Goal: Transaction & Acquisition: Purchase product/service

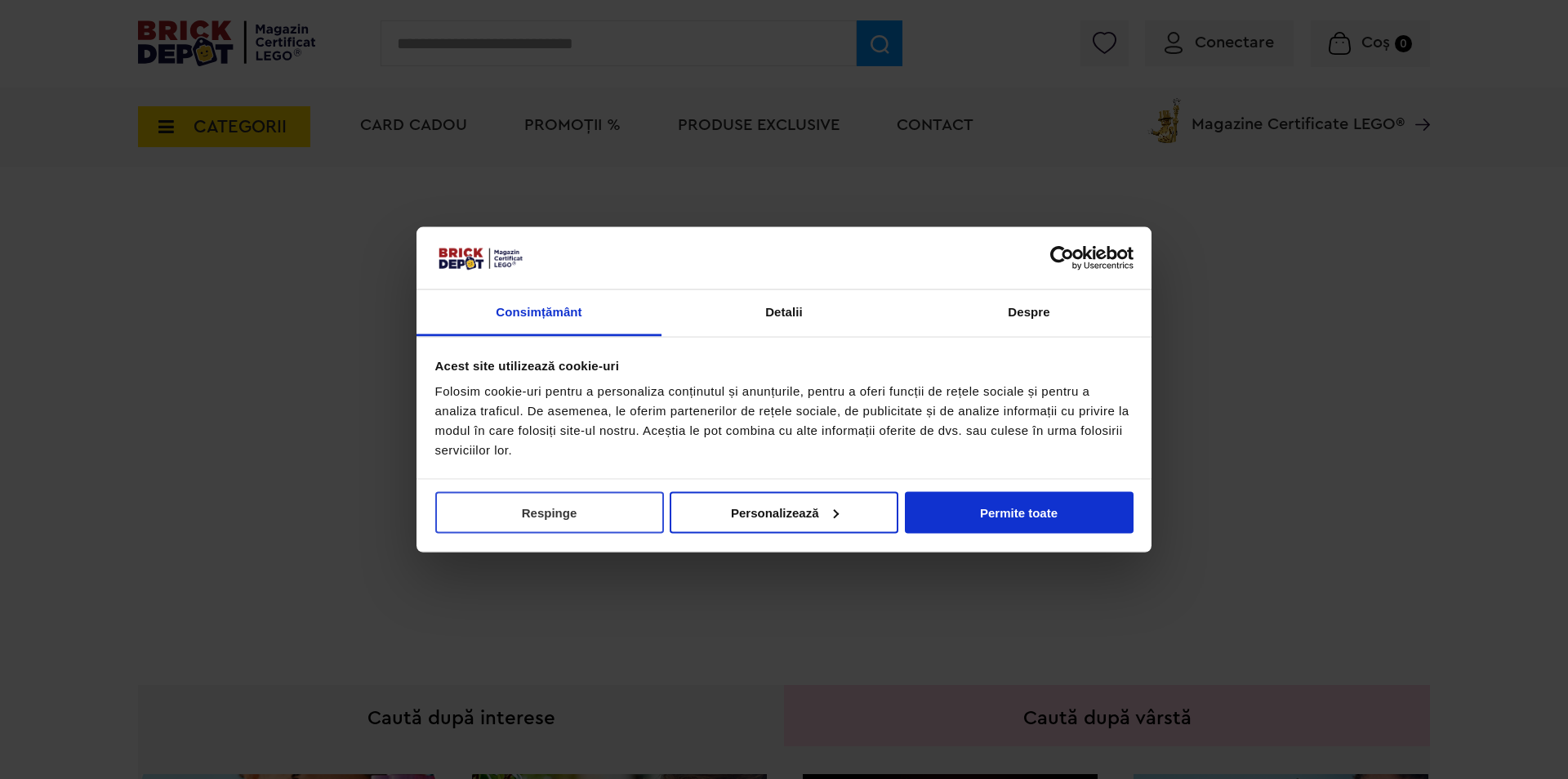
click at [557, 511] on button "Respinge" at bounding box center [550, 512] width 229 height 41
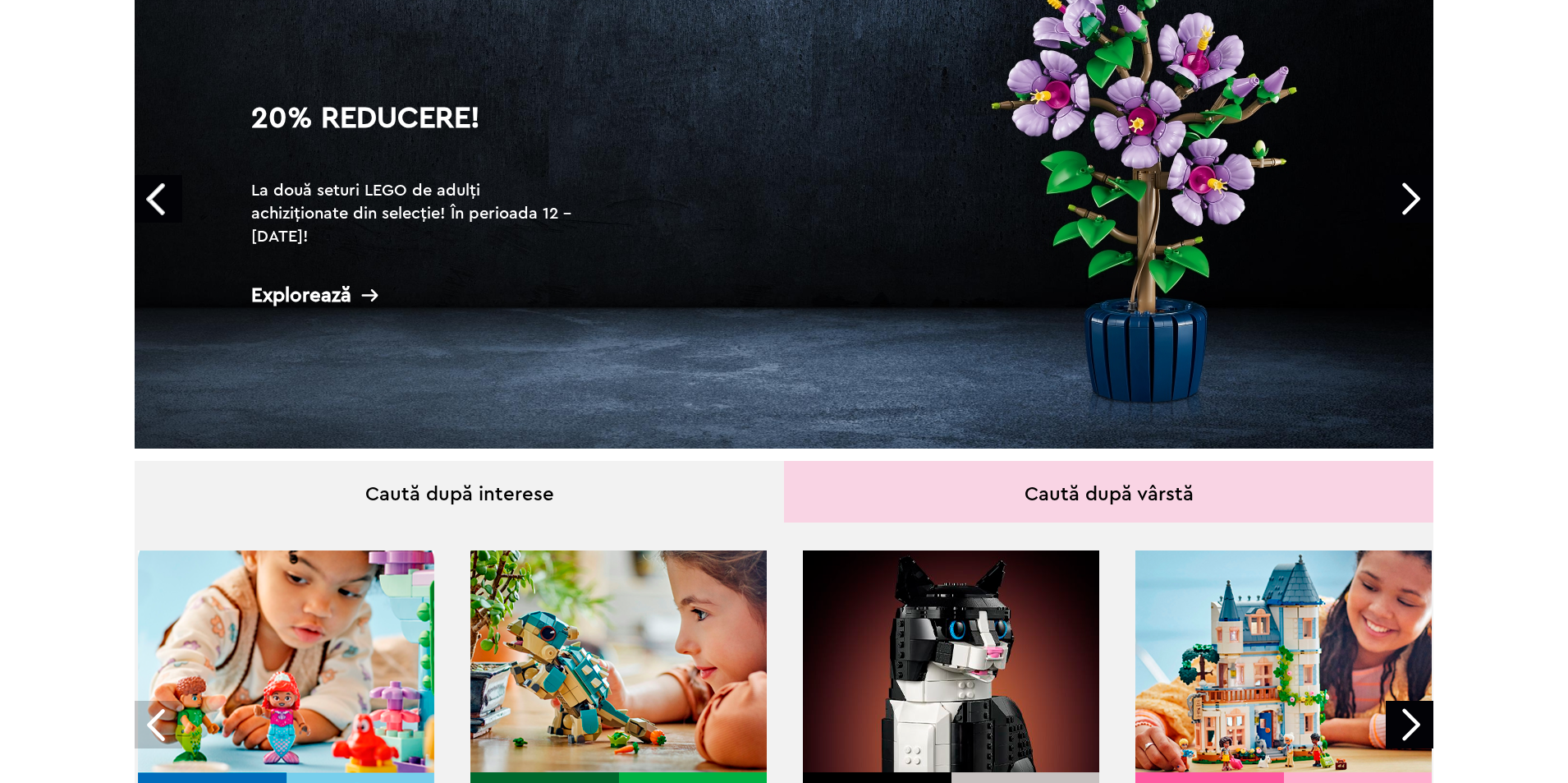
scroll to position [41, 0]
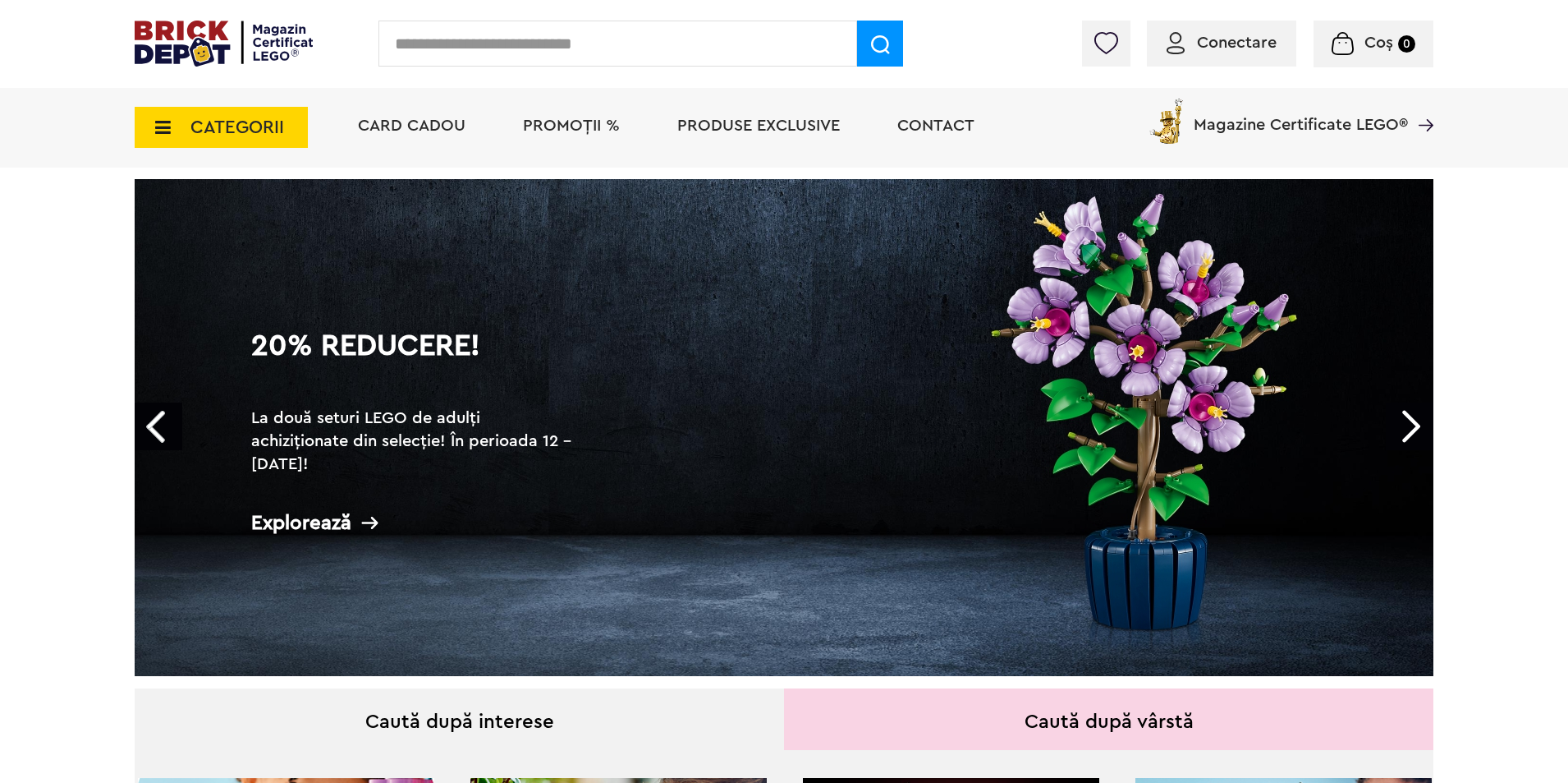
click at [576, 127] on span "PROMOȚII %" at bounding box center [571, 126] width 97 height 17
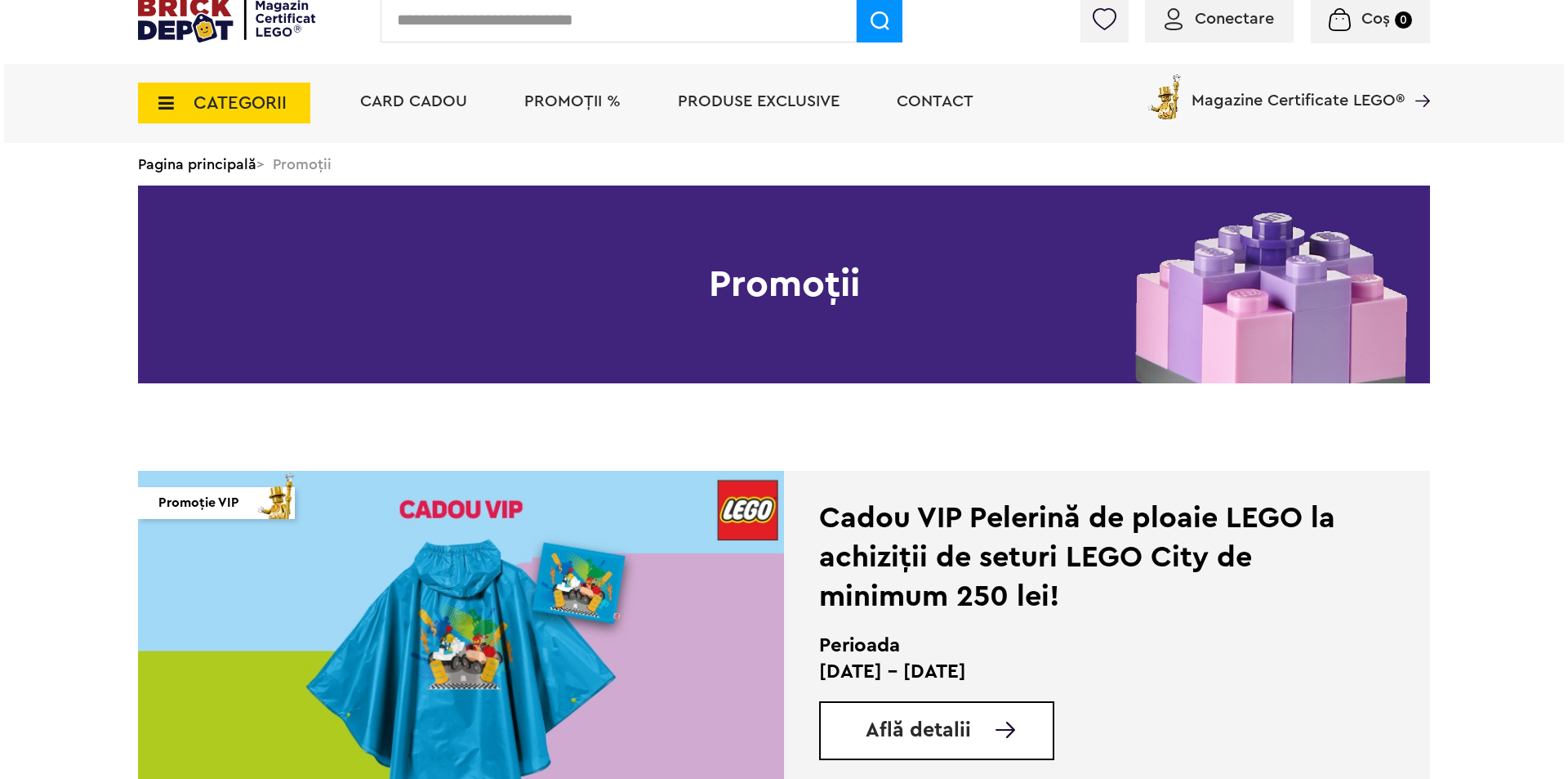
scroll to position [163, 0]
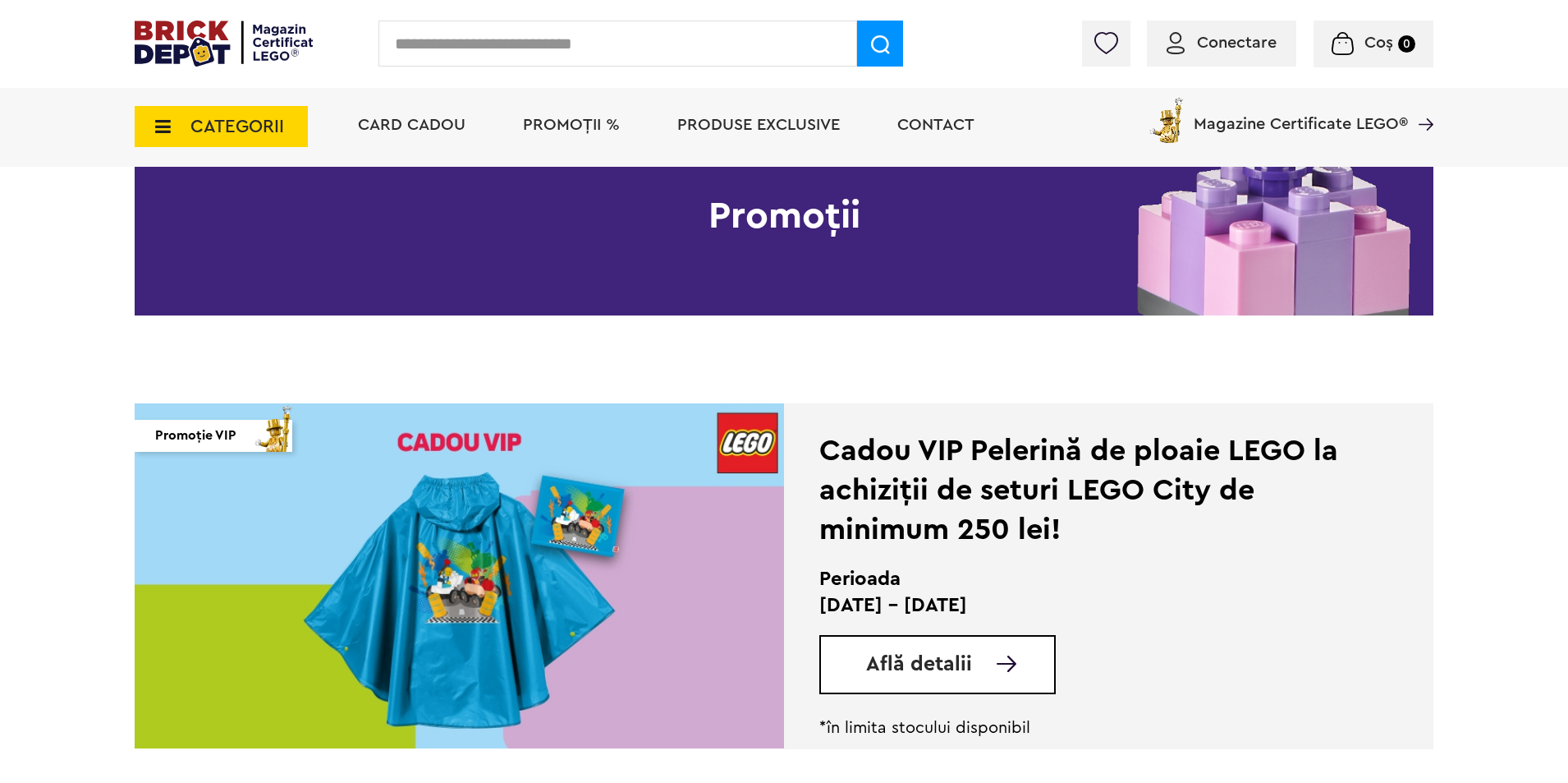
click at [225, 122] on span "CATEGORII" at bounding box center [237, 127] width 93 height 18
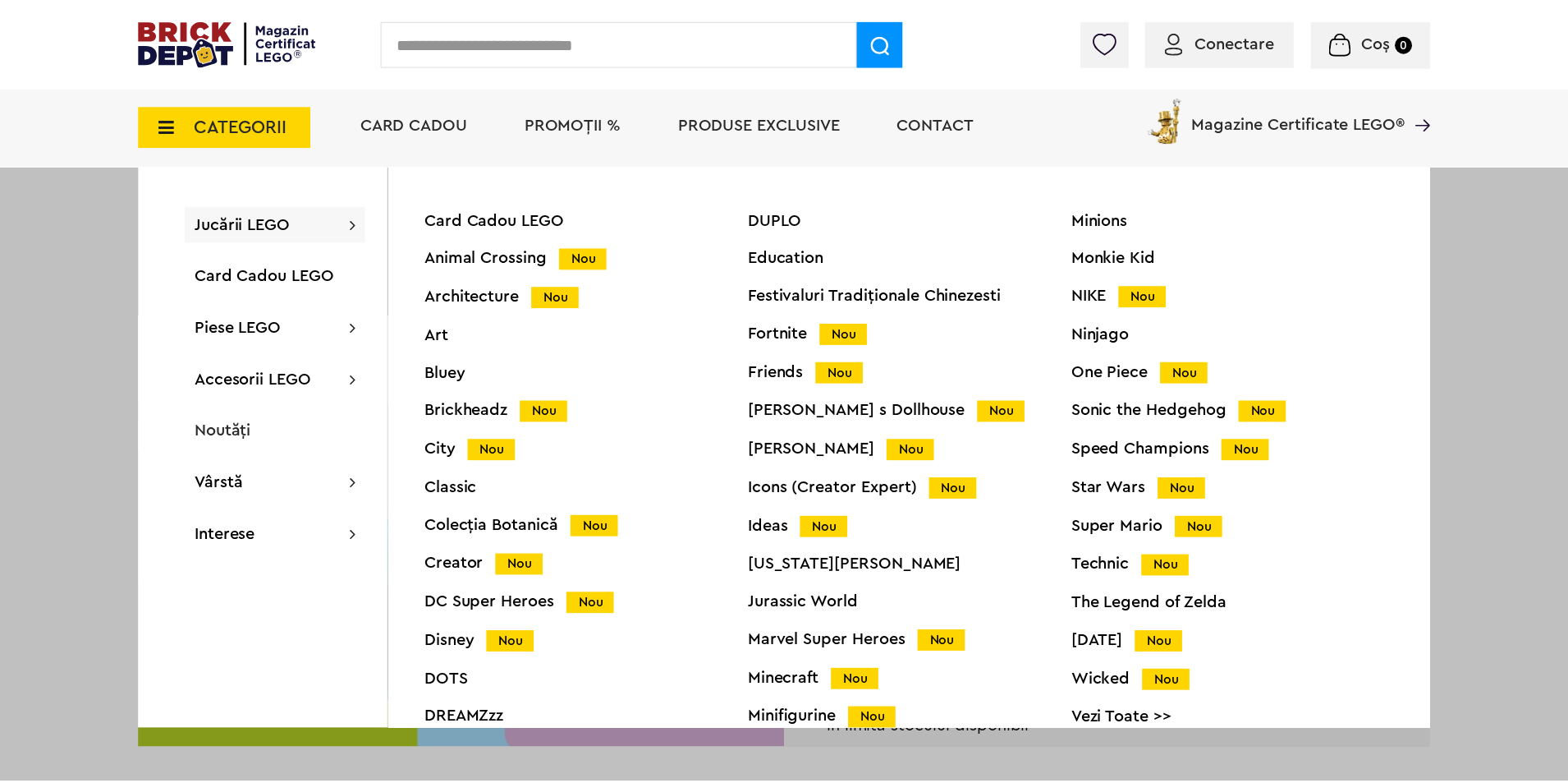
scroll to position [65, 0]
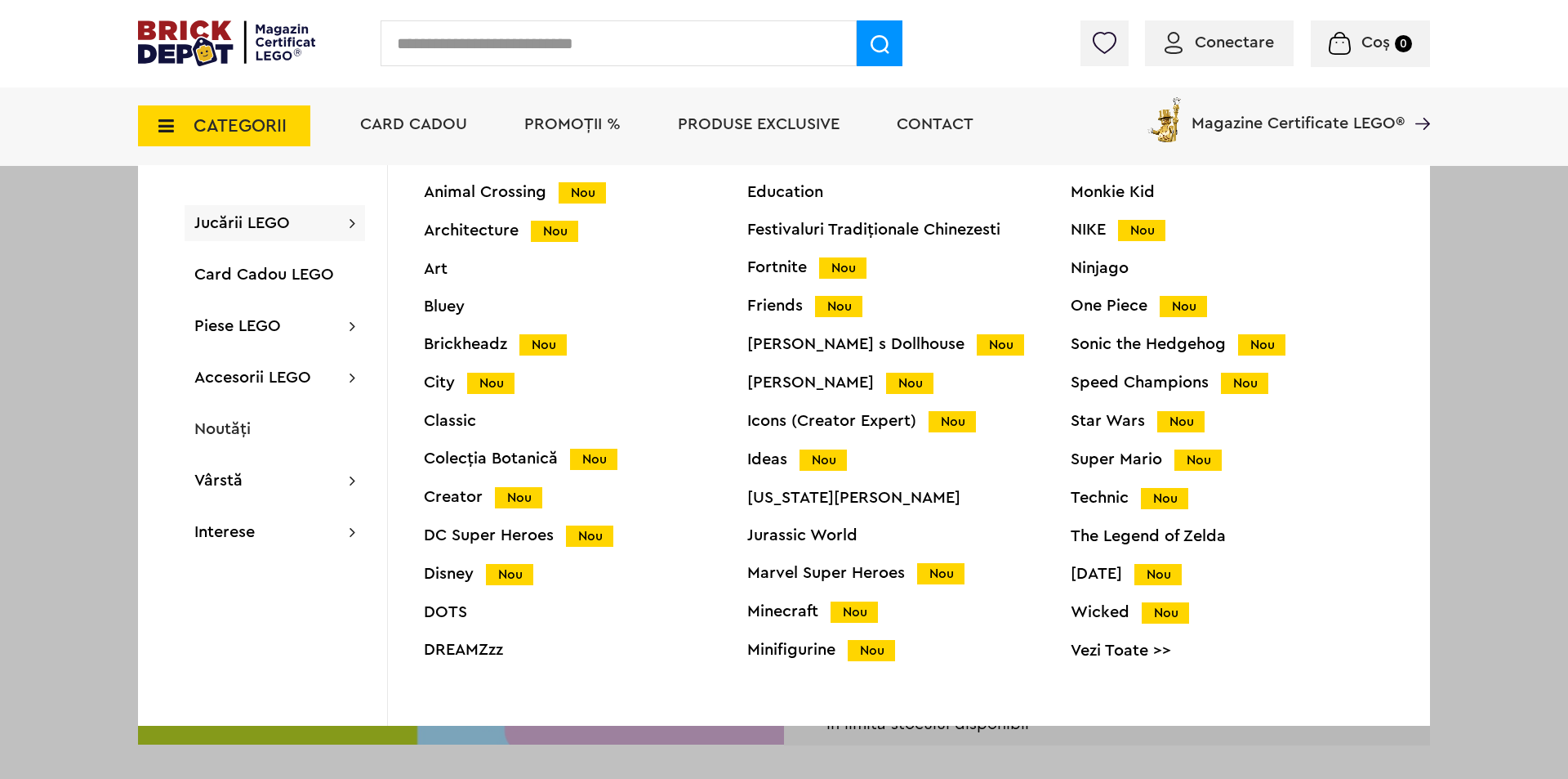
click at [799, 302] on div "Friends Nou" at bounding box center [909, 306] width 323 height 17
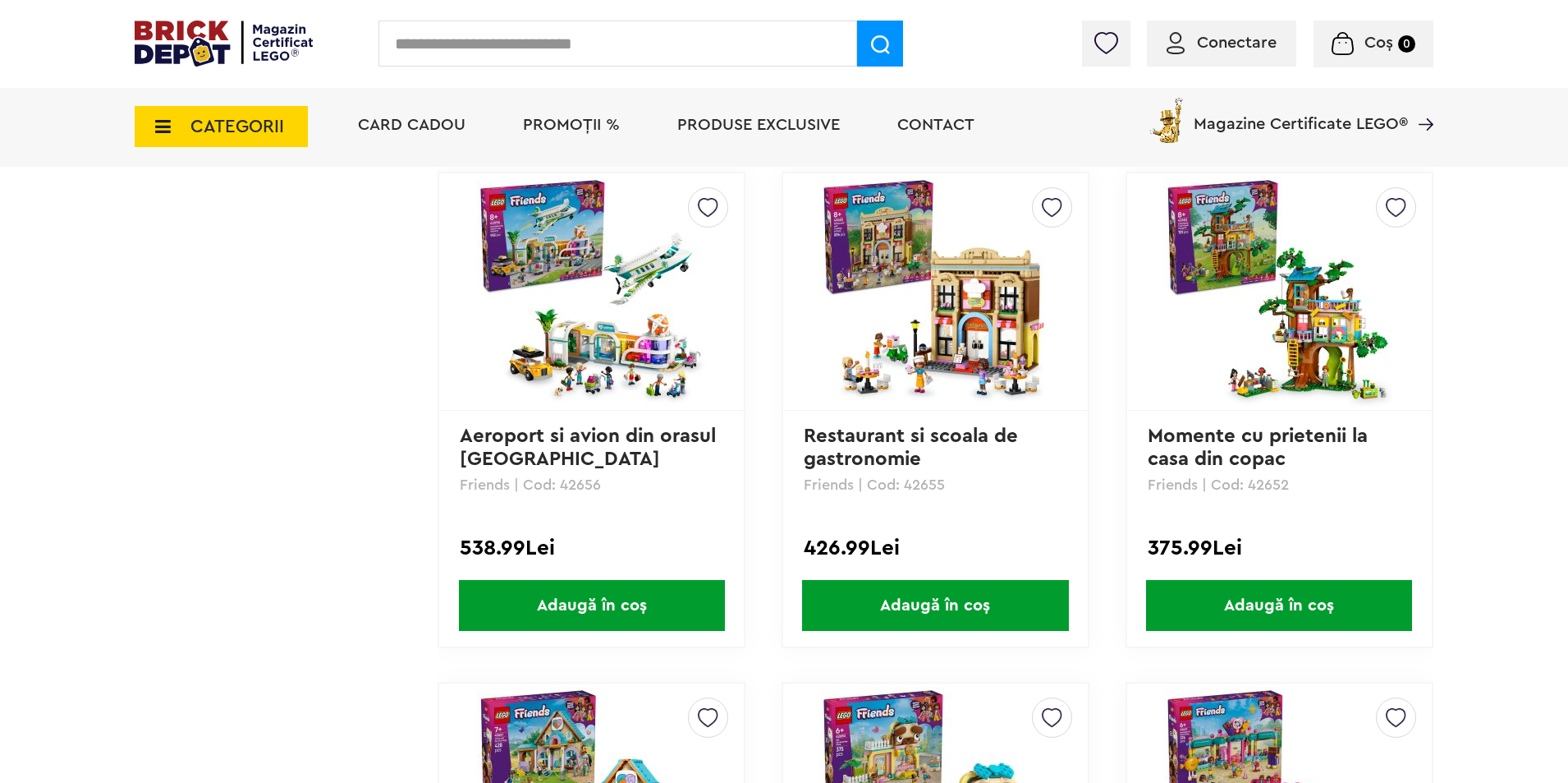
scroll to position [3942, 0]
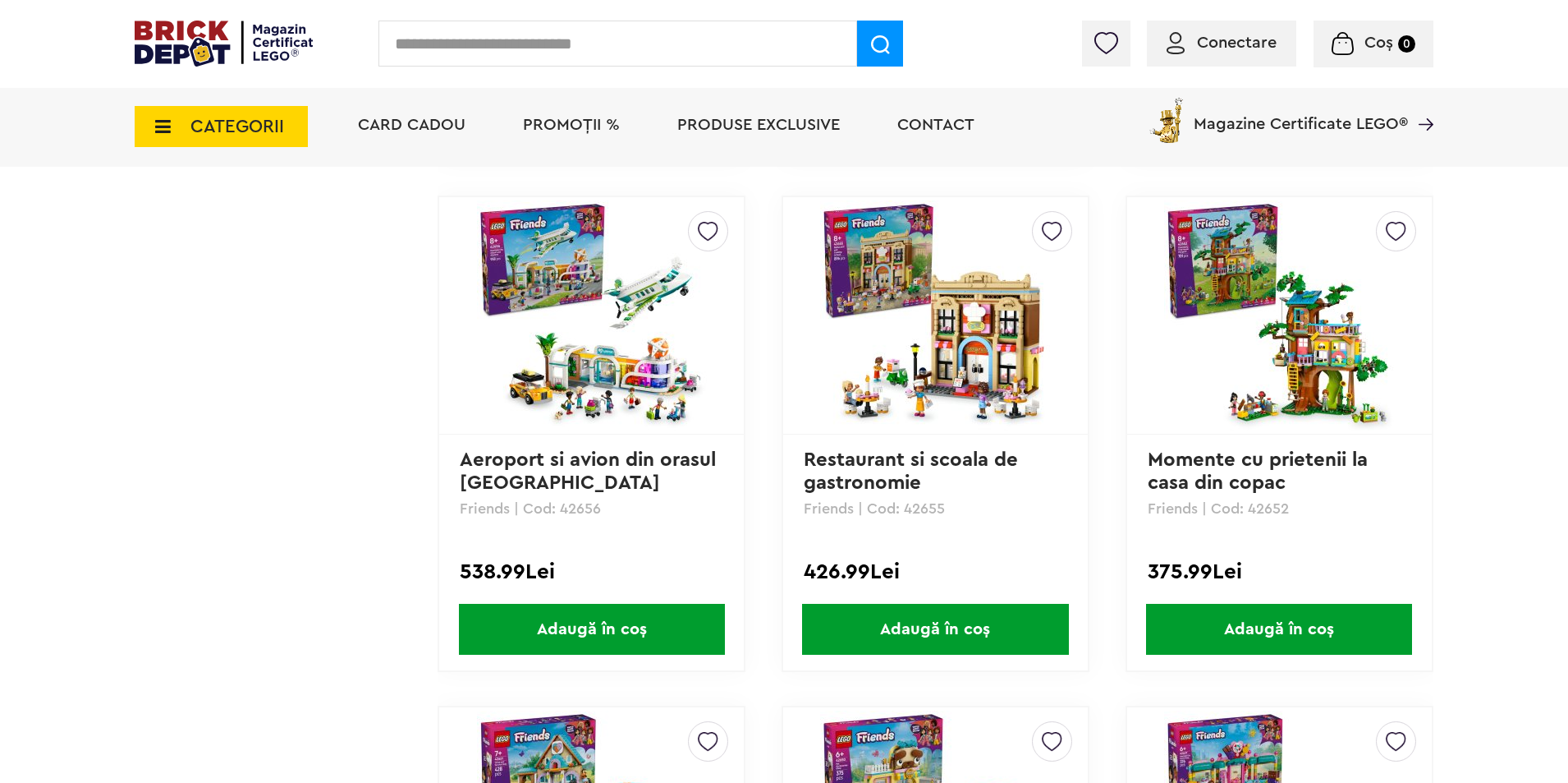
click at [1261, 375] on img at bounding box center [1279, 316] width 230 height 230
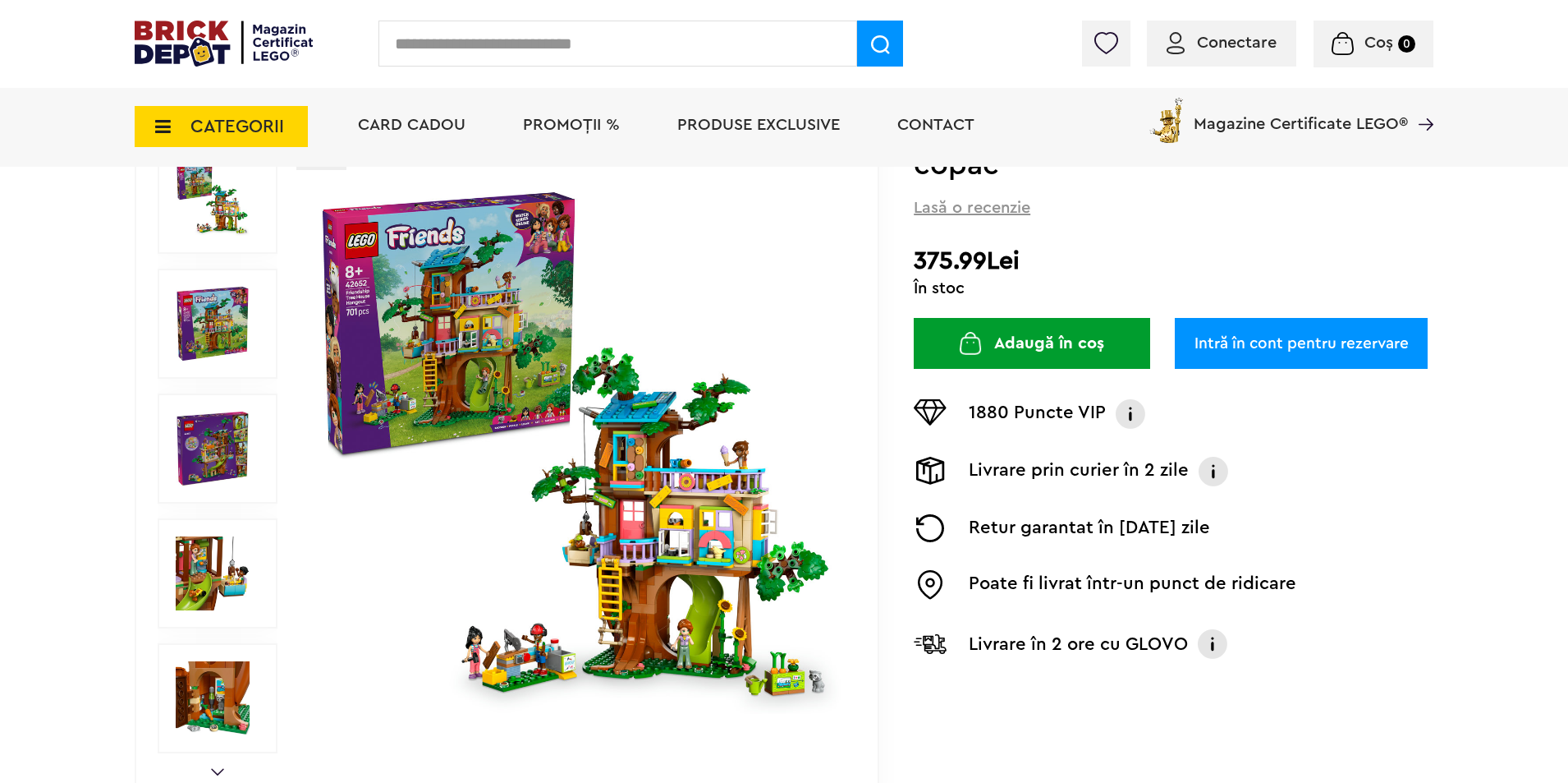
scroll to position [164, 0]
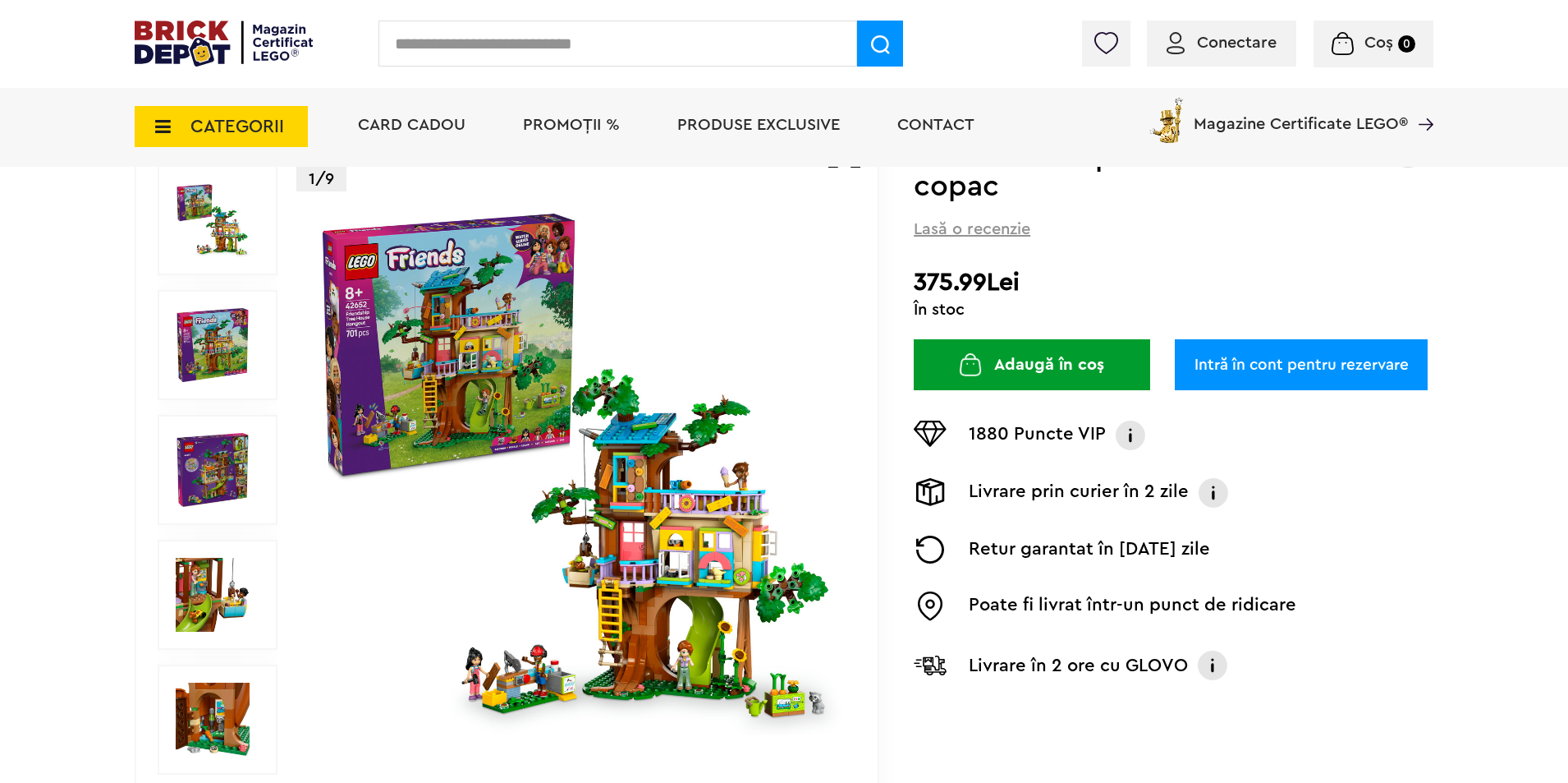
click at [461, 382] on img at bounding box center [578, 470] width 529 height 529
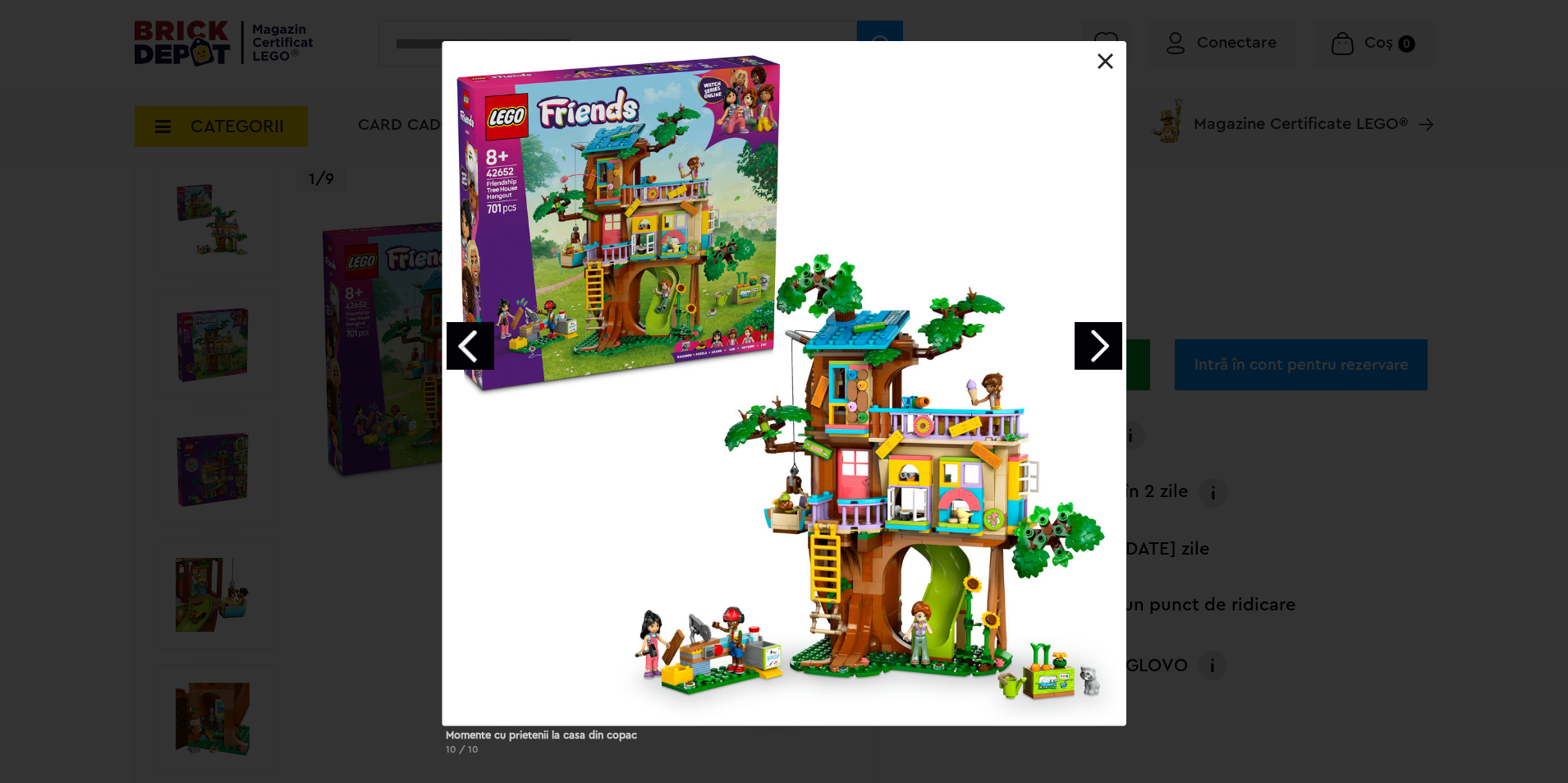
click at [1092, 354] on link "Next image" at bounding box center [1098, 346] width 47 height 47
click at [1092, 357] on link "Next image" at bounding box center [1098, 346] width 47 height 47
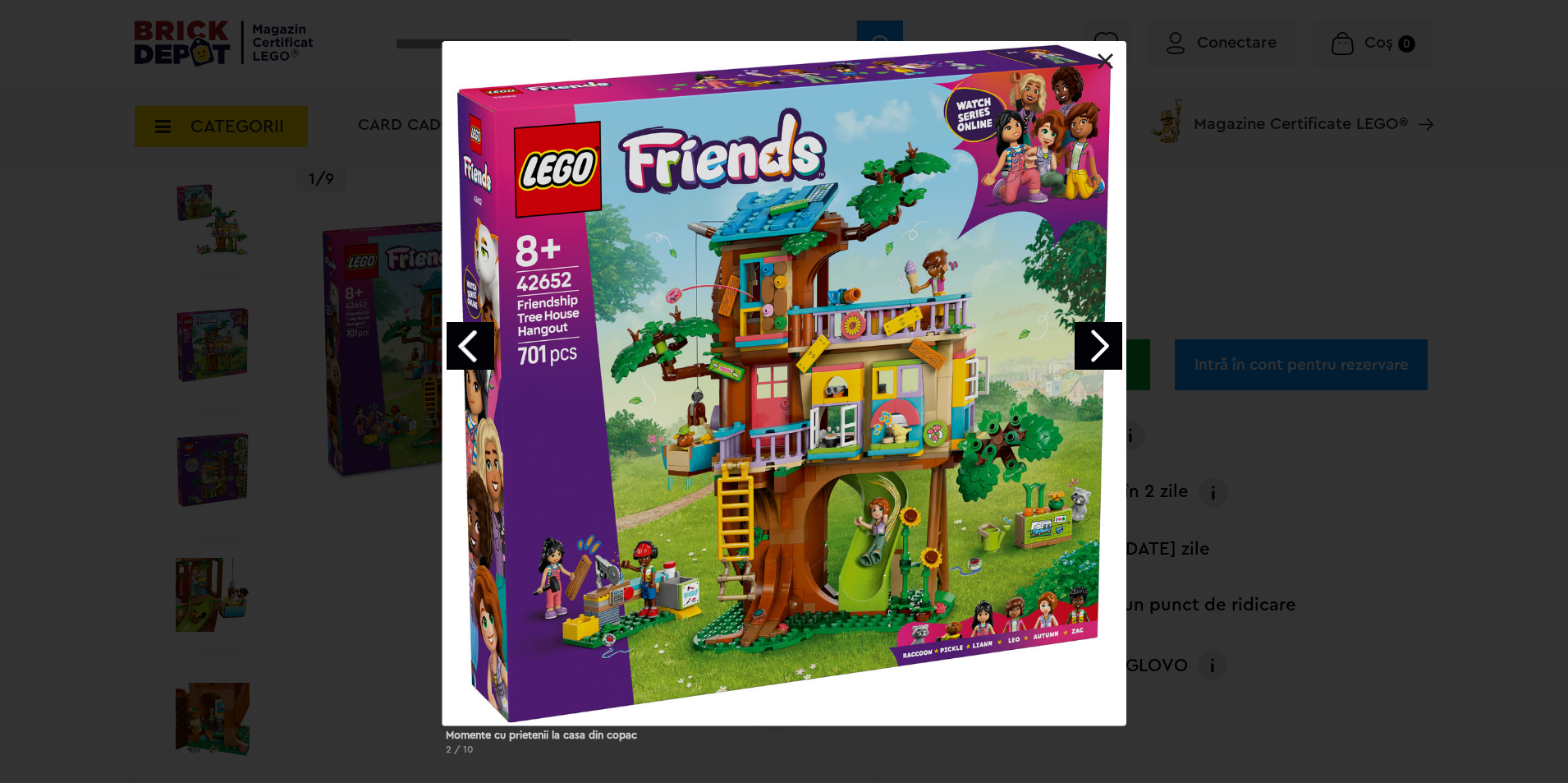
click at [1092, 357] on link "Next image" at bounding box center [1098, 346] width 47 height 47
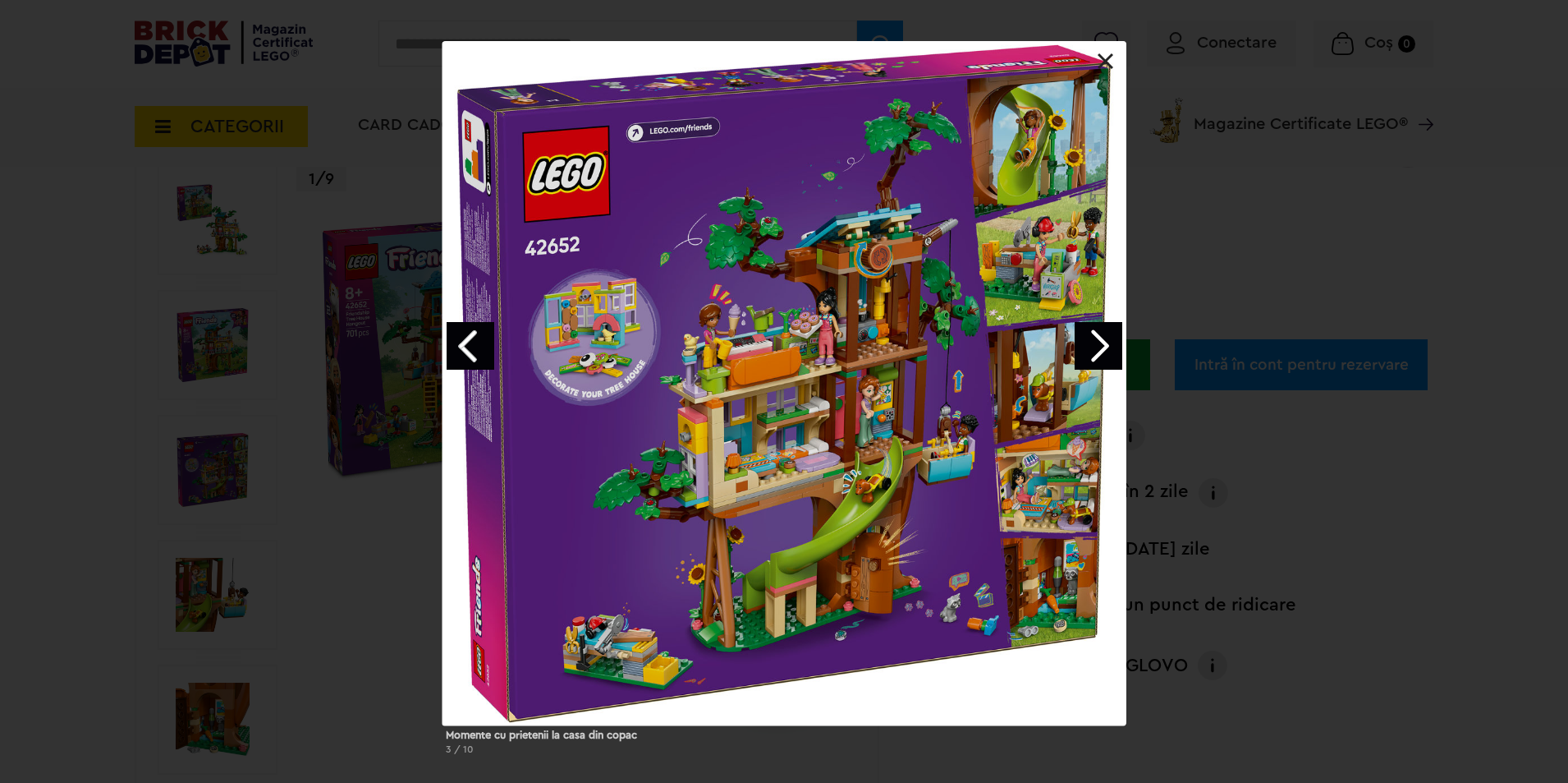
click at [1092, 357] on link "Next image" at bounding box center [1098, 346] width 47 height 47
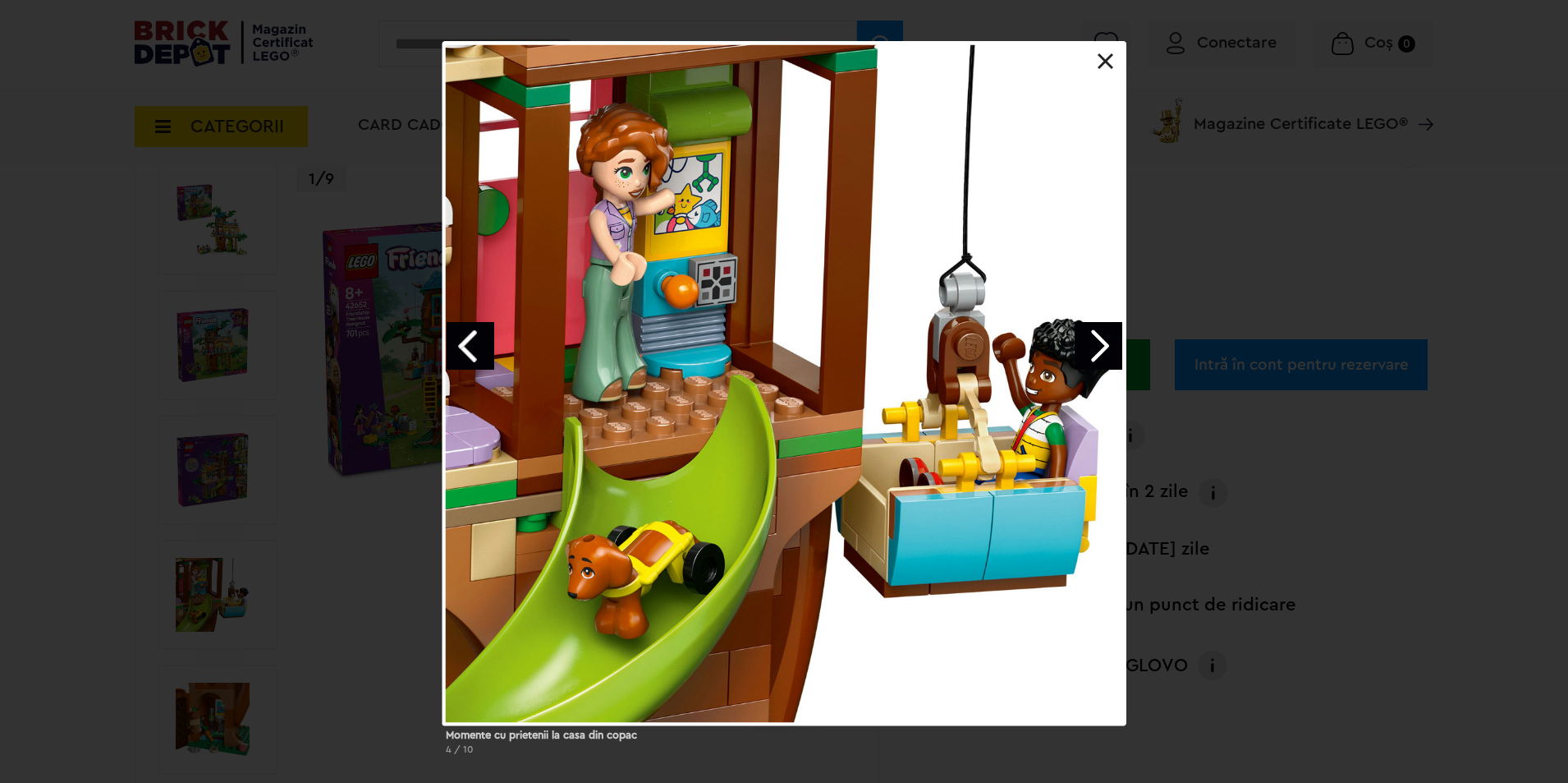
click at [1092, 357] on link "Next image" at bounding box center [1098, 346] width 47 height 47
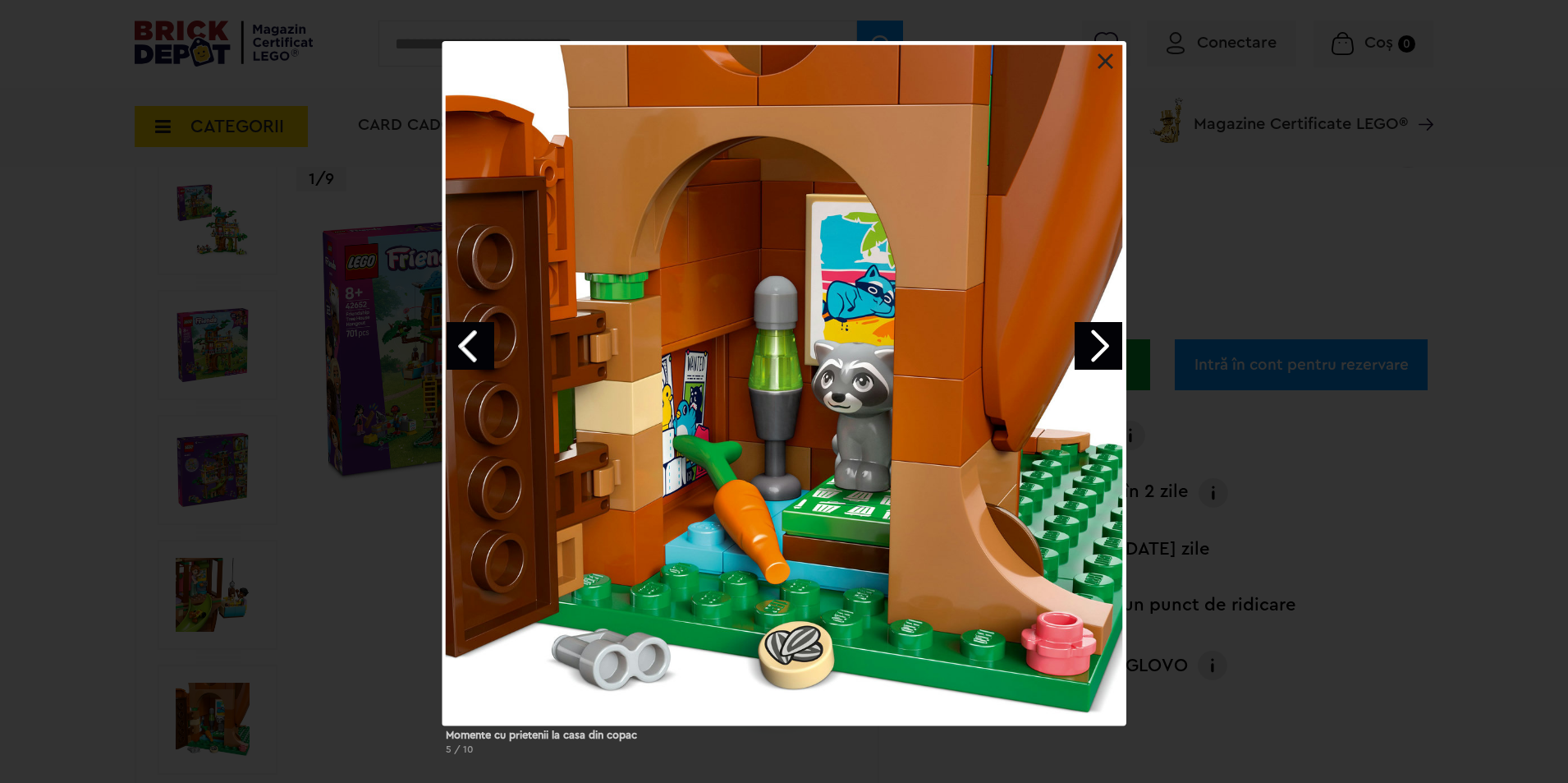
click at [1092, 357] on link "Next image" at bounding box center [1098, 346] width 47 height 47
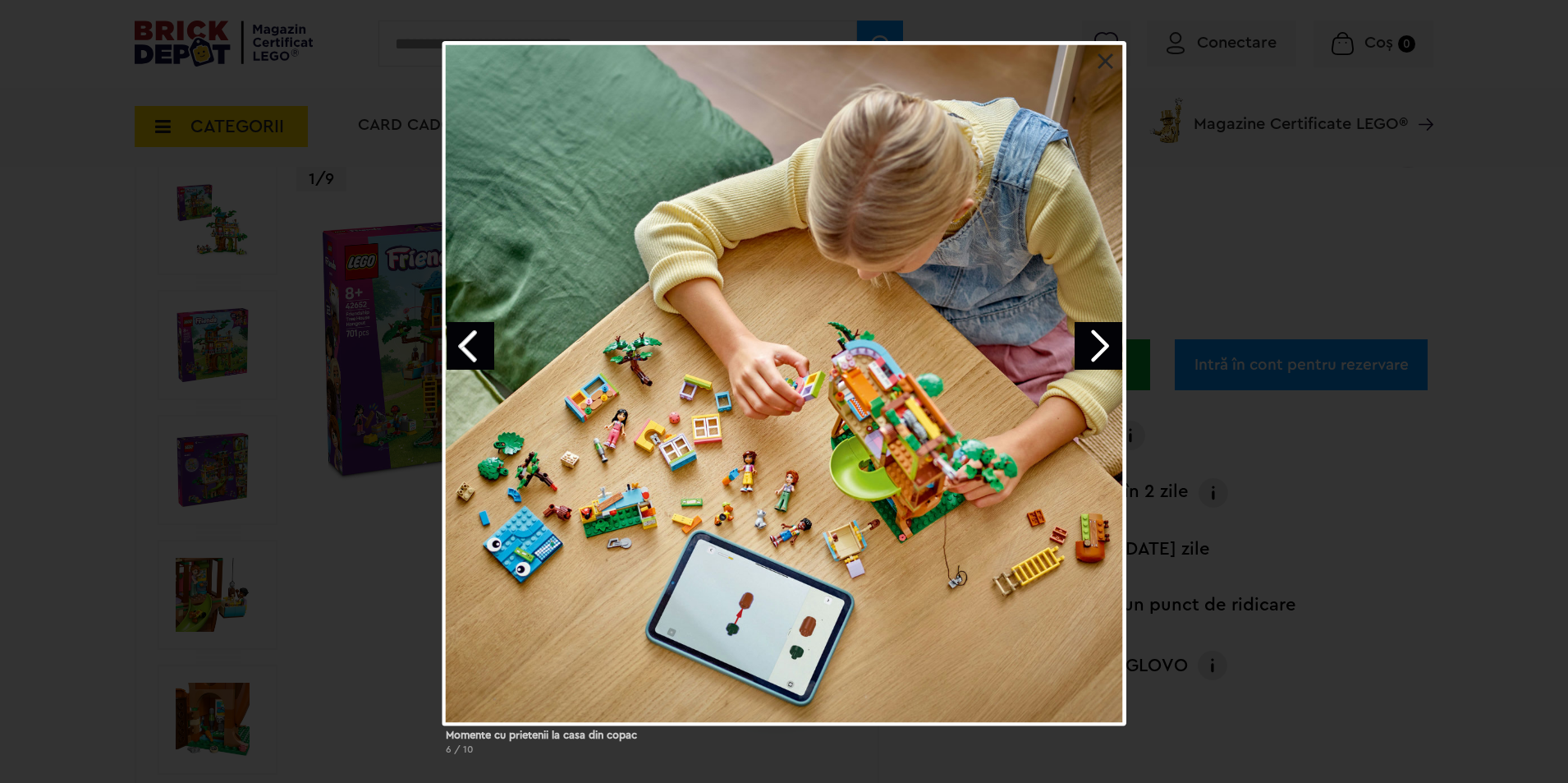
click at [1092, 357] on link "Next image" at bounding box center [1098, 346] width 47 height 47
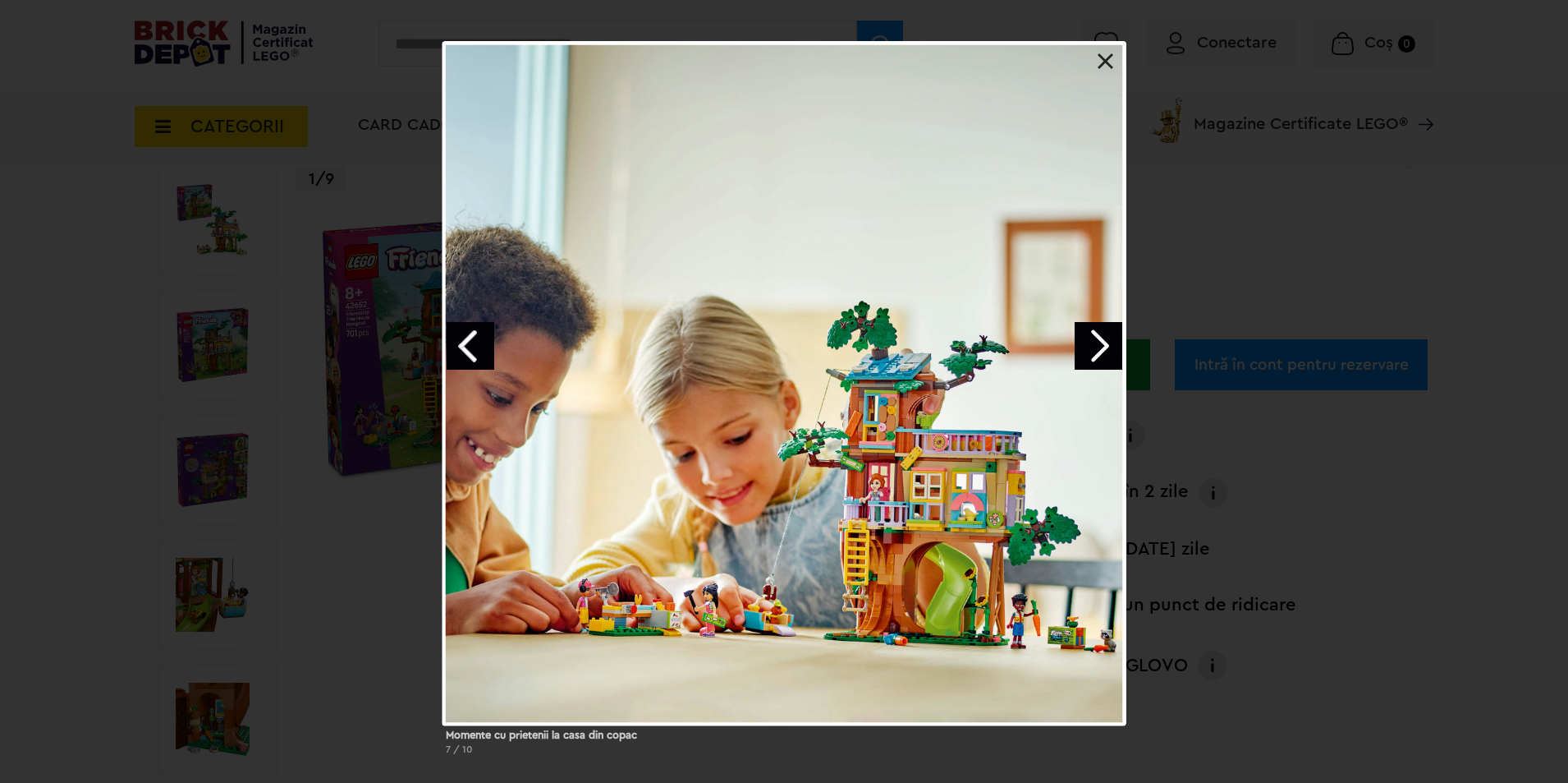
click at [1092, 357] on link "Next image" at bounding box center [1098, 346] width 47 height 47
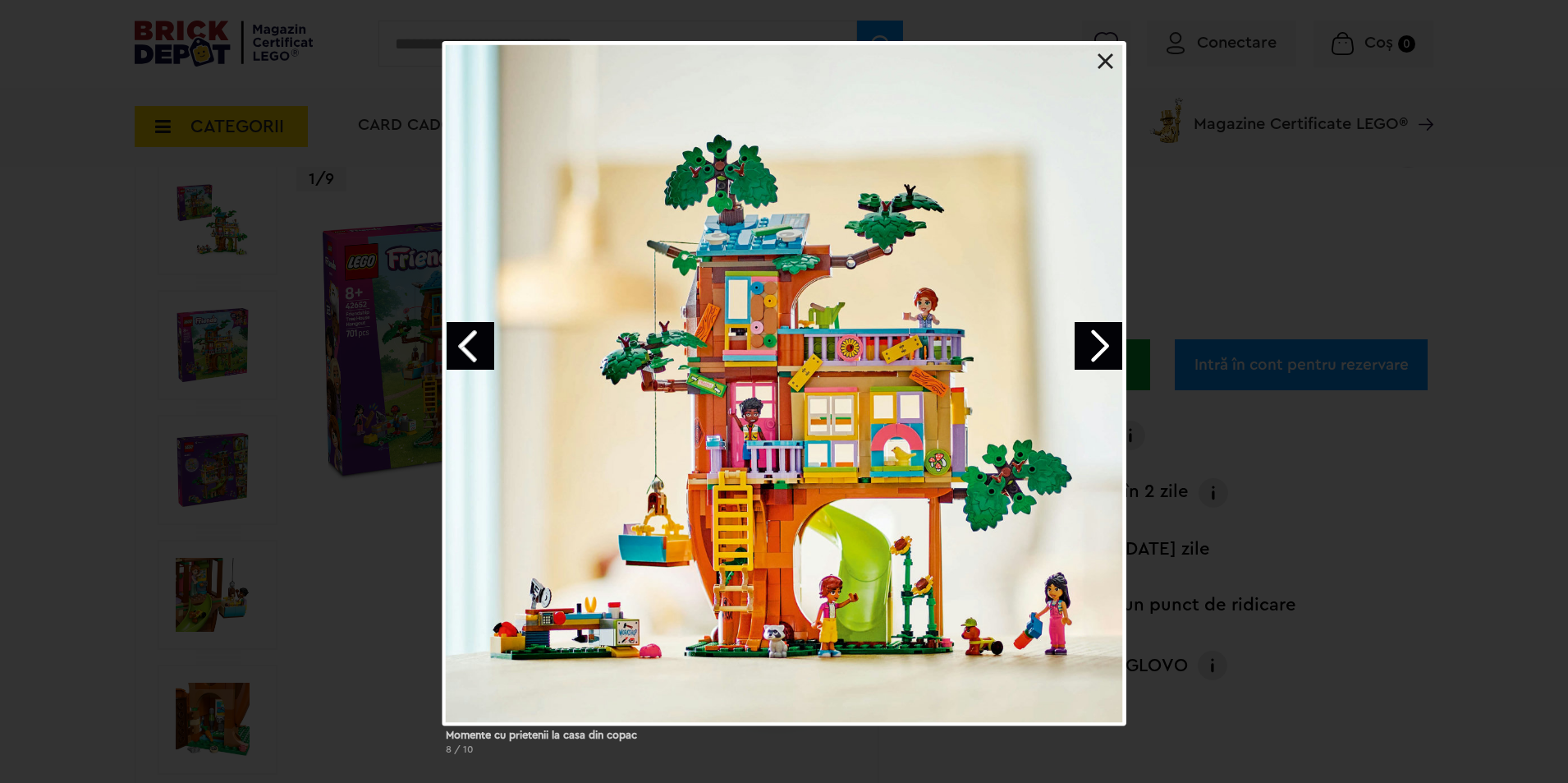
click at [1092, 357] on link "Next image" at bounding box center [1098, 346] width 47 height 47
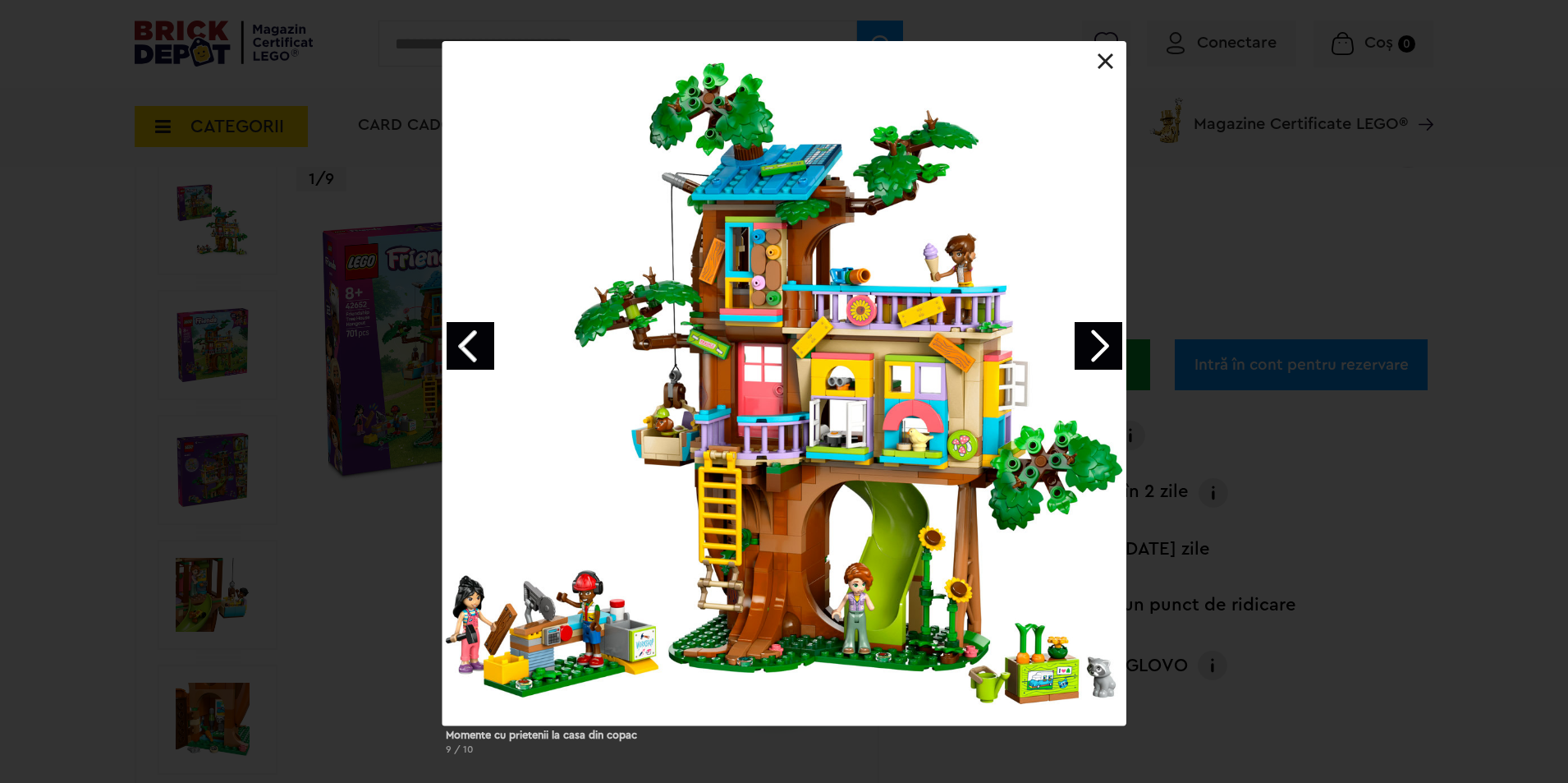
click at [1092, 357] on link "Next image" at bounding box center [1098, 346] width 47 height 47
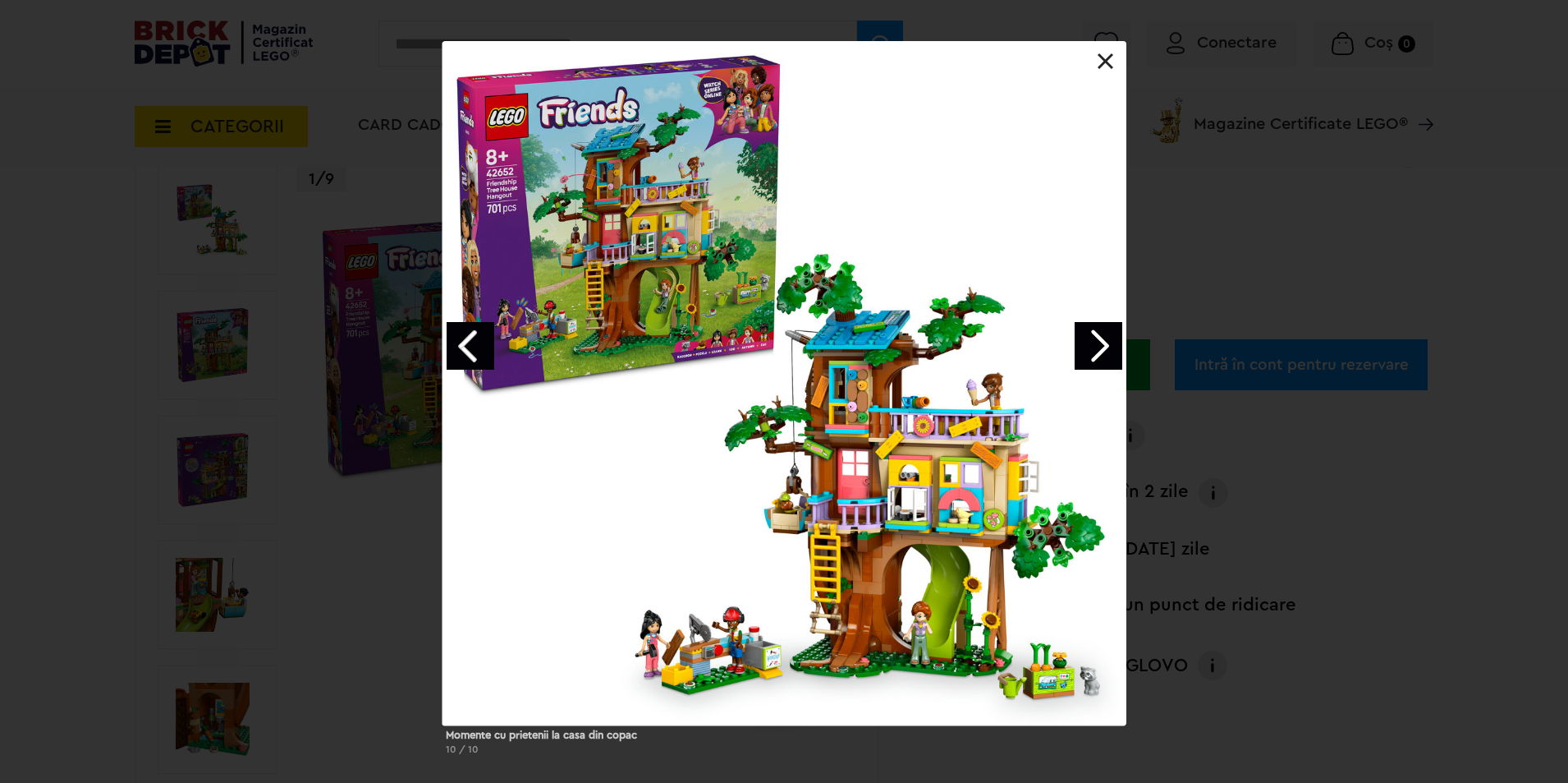
click at [1092, 357] on link "Next image" at bounding box center [1098, 346] width 47 height 47
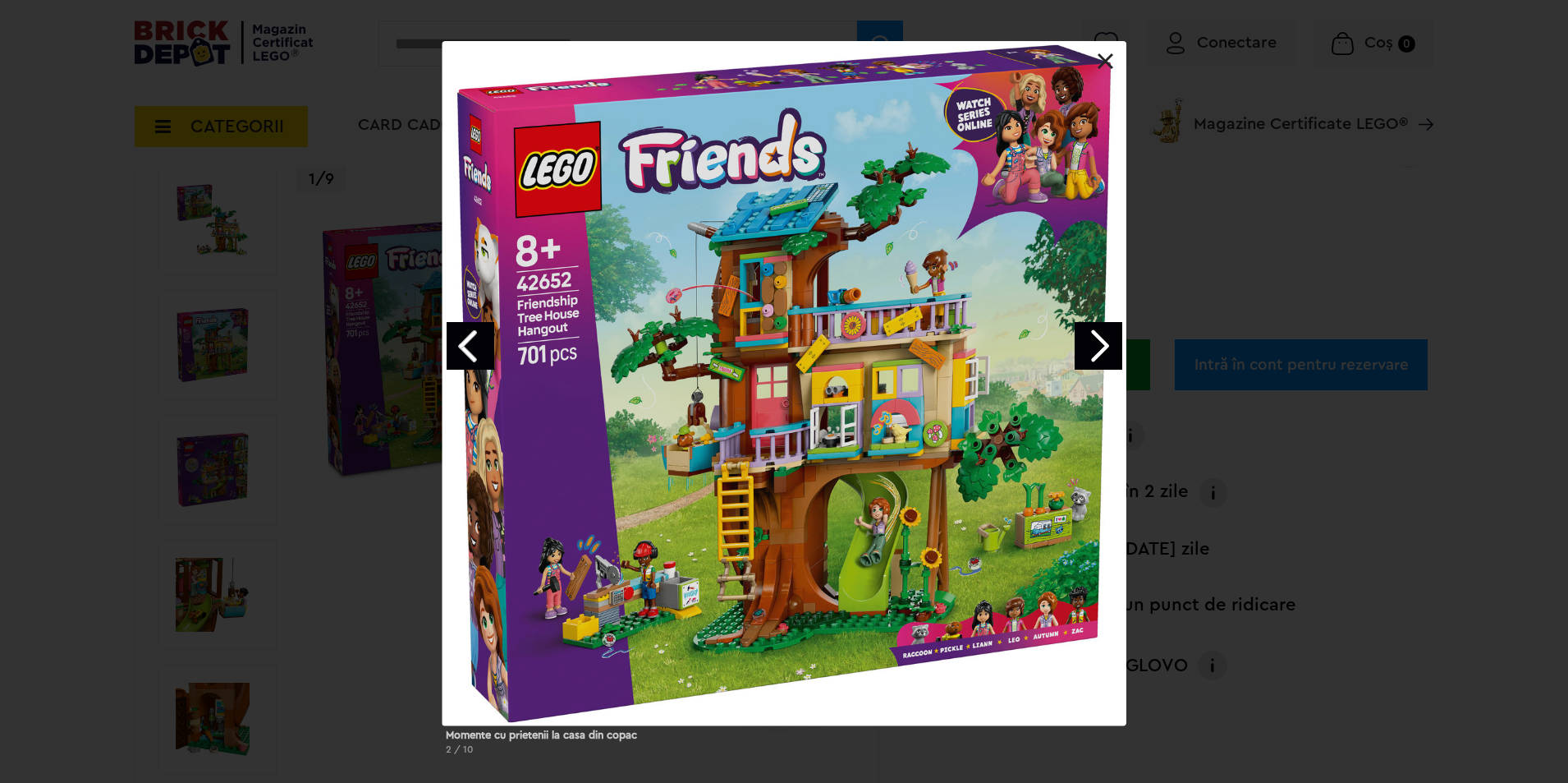
click at [1092, 357] on link "Next image" at bounding box center [1098, 346] width 47 height 47
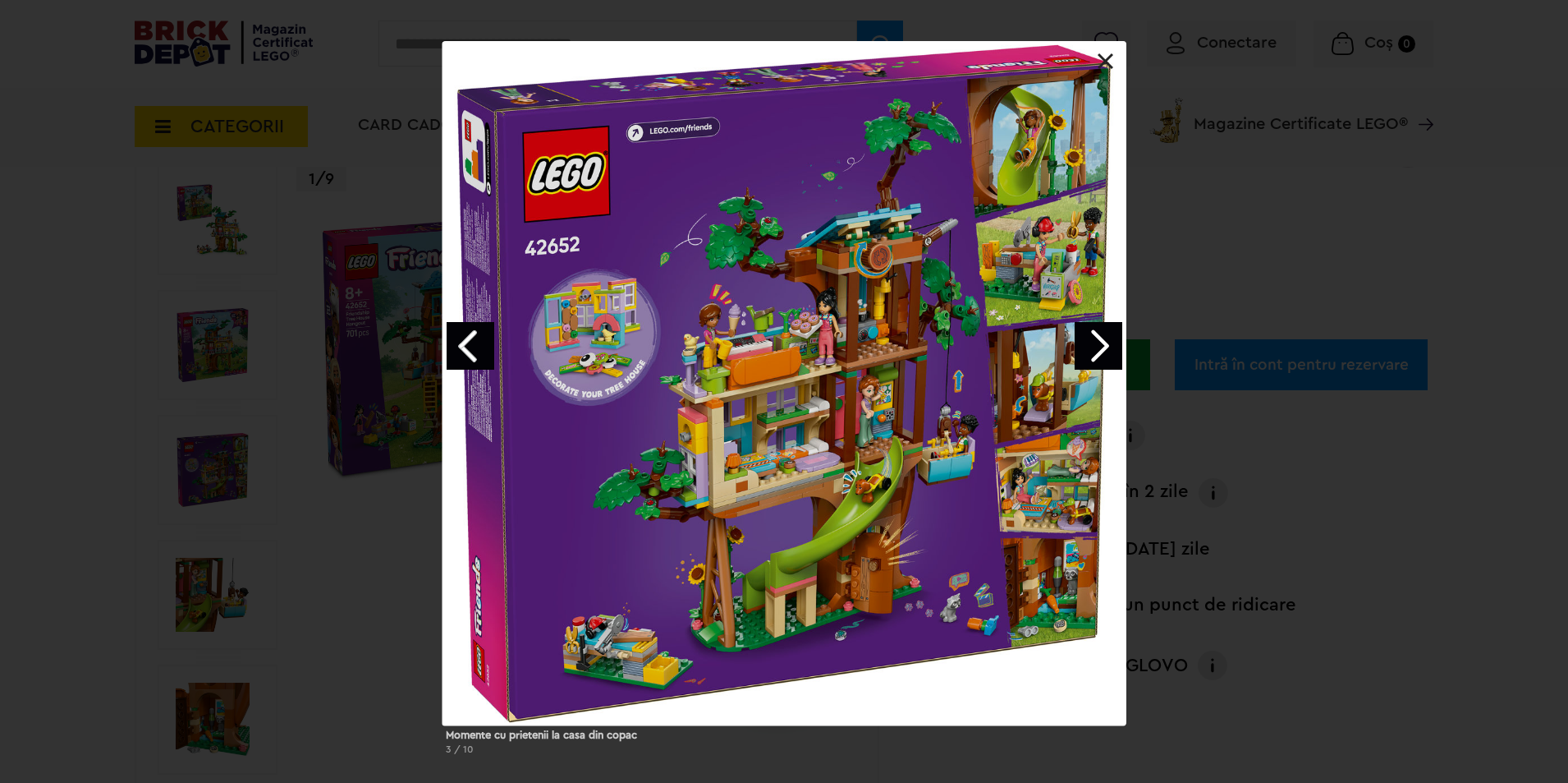
click at [1092, 357] on link "Next image" at bounding box center [1098, 346] width 47 height 47
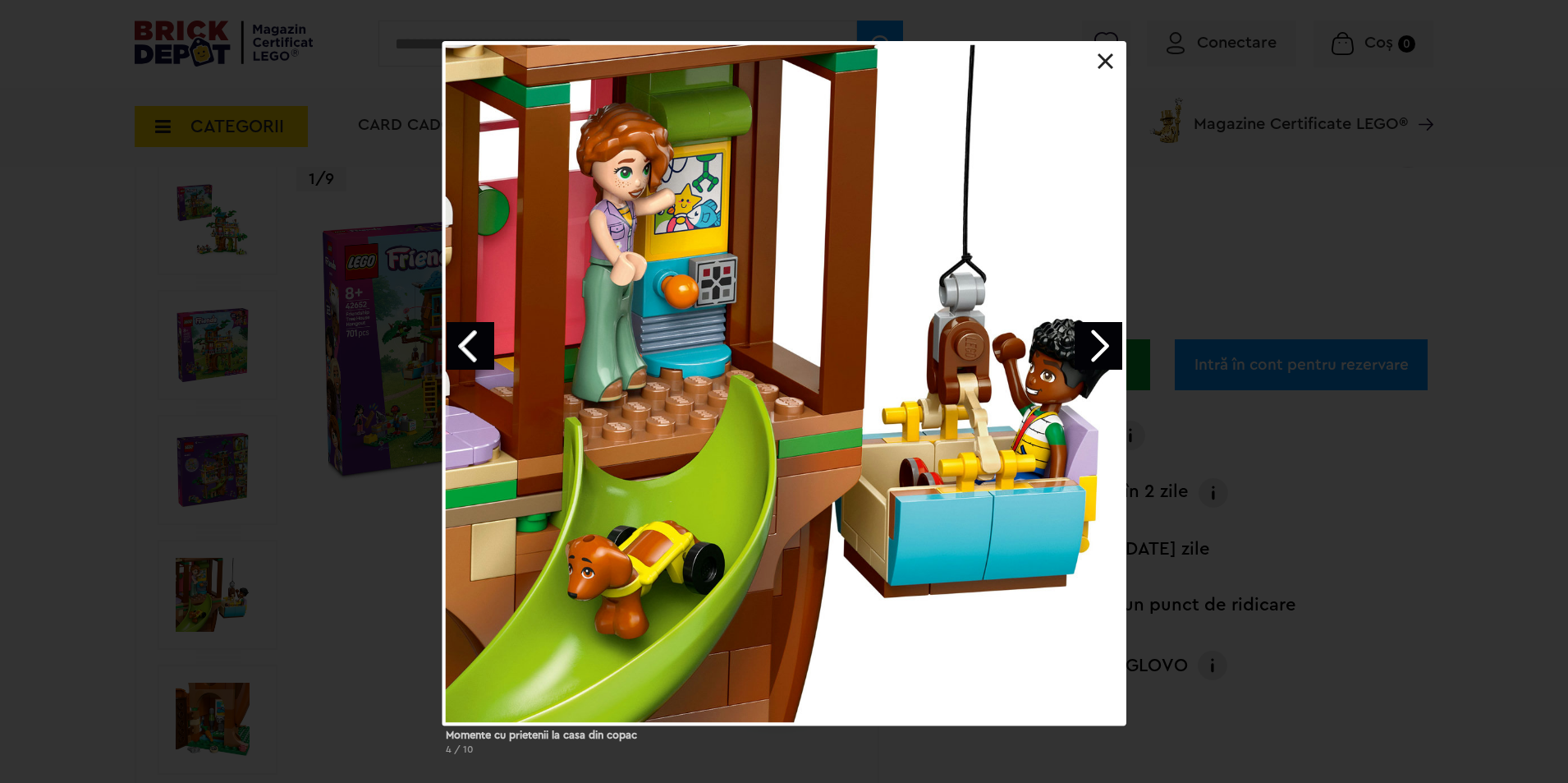
click at [1099, 62] on link at bounding box center [1106, 62] width 17 height 17
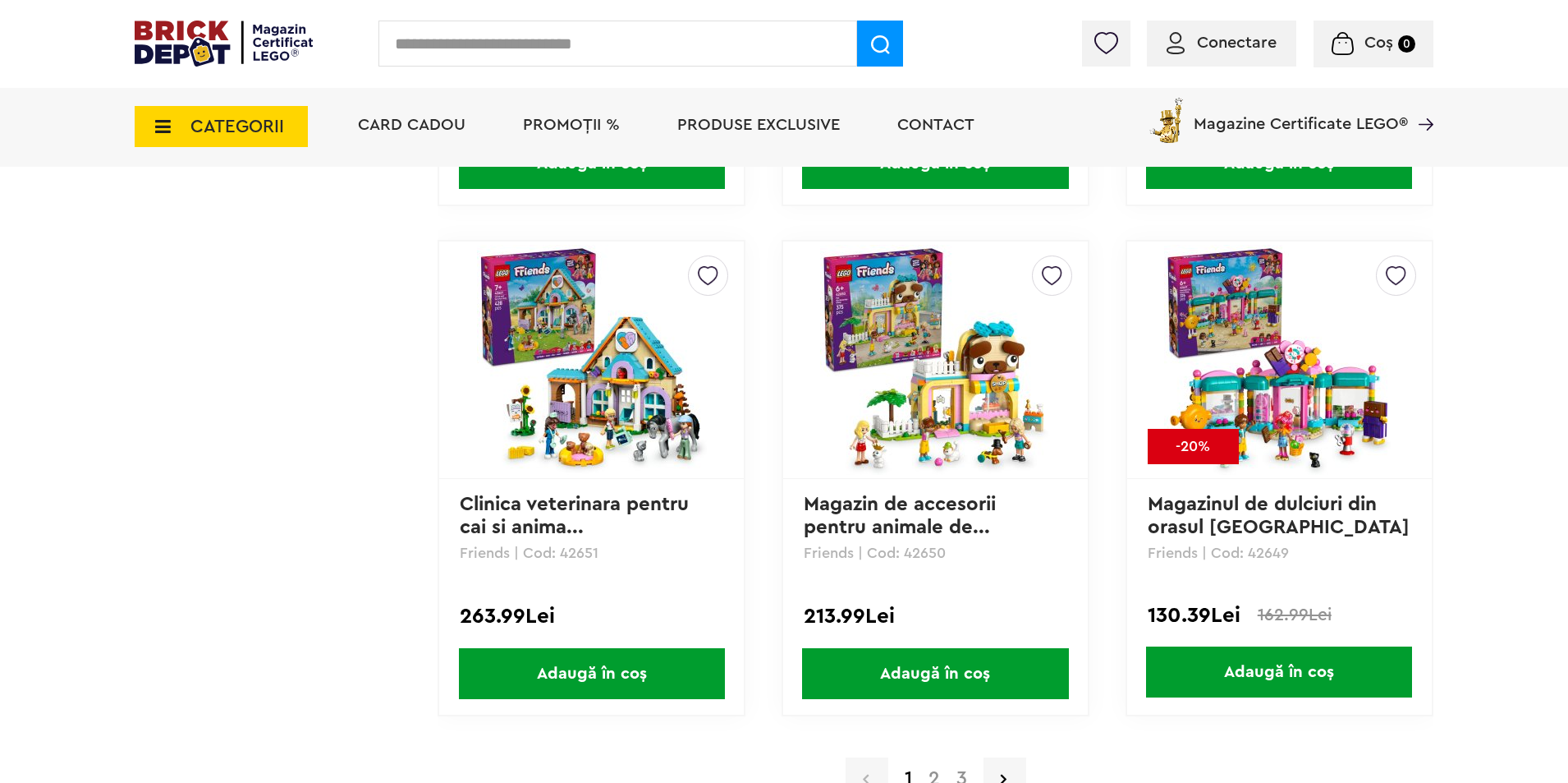
scroll to position [4600, 0]
